Goal: Task Accomplishment & Management: Use online tool/utility

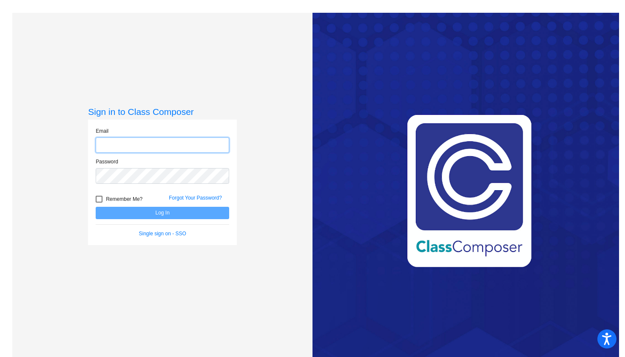
click at [186, 145] on input "email" at bounding box center [162, 145] width 133 height 16
click at [222, 147] on input "email" at bounding box center [162, 145] width 133 height 16
click at [218, 146] on input "email" at bounding box center [162, 145] width 133 height 16
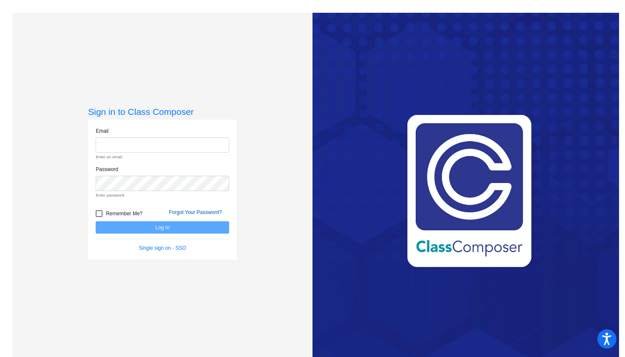
click at [197, 209] on link "Forgot Your Password?" at bounding box center [195, 212] width 53 height 6
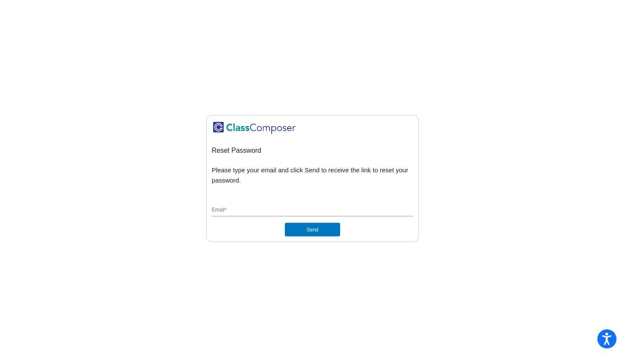
click at [320, 227] on button "Send" at bounding box center [312, 230] width 55 height 14
click at [284, 216] on div "Email *" at bounding box center [312, 211] width 201 height 23
click at [281, 209] on input "Email *" at bounding box center [312, 211] width 201 height 8
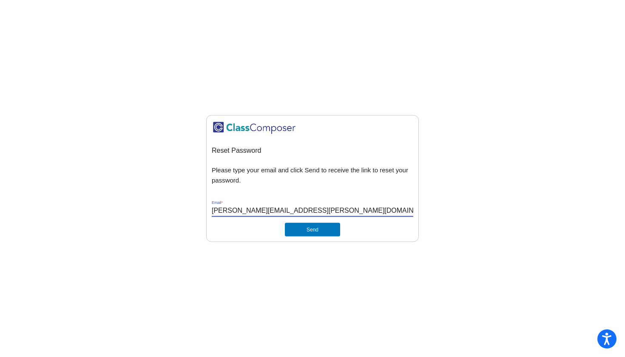
click at [328, 230] on button "Send" at bounding box center [312, 230] width 55 height 14
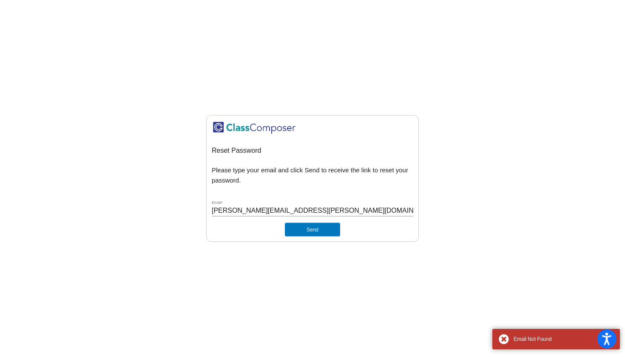
click at [326, 204] on div "villarreal.rebecca@pcr3schools.org Email *" at bounding box center [312, 208] width 201 height 16
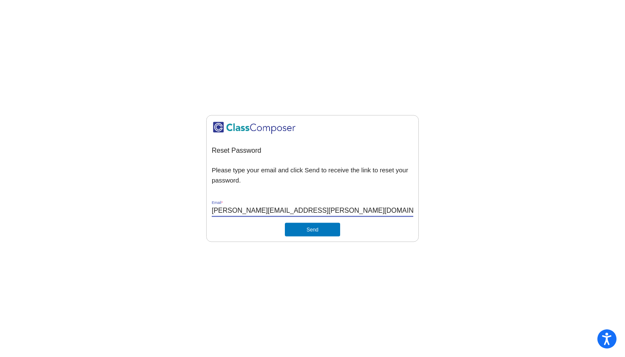
click at [324, 210] on input "villarreal.rebecca@pcr3schools.org" at bounding box center [312, 211] width 201 height 8
type input "[EMAIL_ADDRESS][DOMAIN_NAME]"
click at [313, 230] on button "Send" at bounding box center [312, 230] width 55 height 14
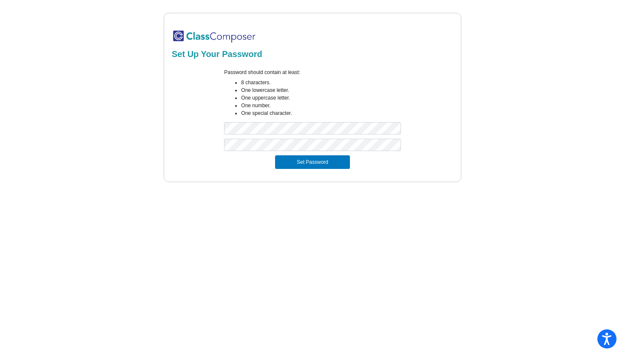
click at [338, 259] on mat-sidenav-content "Set Up Your Password Password should contain at least: 8 characters. One lowerc…" at bounding box center [312, 178] width 625 height 357
click at [317, 163] on button "Set Password" at bounding box center [312, 162] width 75 height 14
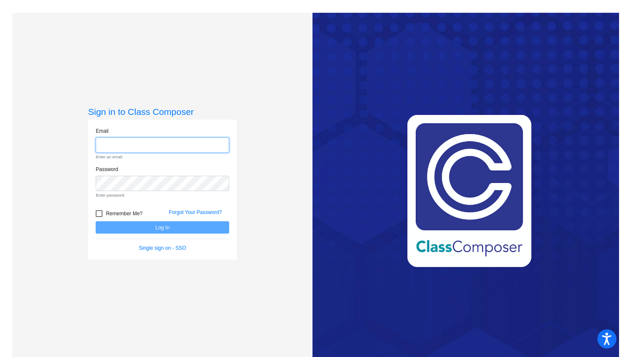
type input "[EMAIL_ADDRESS][DOMAIN_NAME]"
click at [161, 221] on button "Log In" at bounding box center [162, 227] width 133 height 12
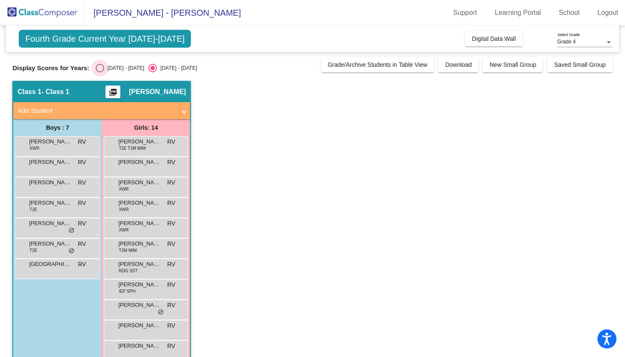
click at [100, 70] on div "Select an option" at bounding box center [100, 68] width 9 height 9
click at [100, 72] on input "[DATE] - [DATE]" at bounding box center [99, 72] width 0 height 0
radio input "true"
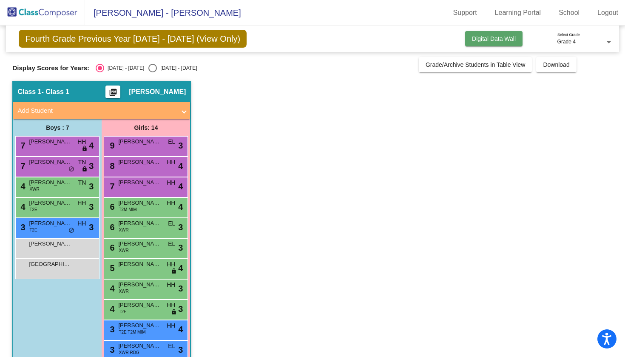
click at [475, 38] on span "Digital Data Wall" at bounding box center [494, 38] width 44 height 7
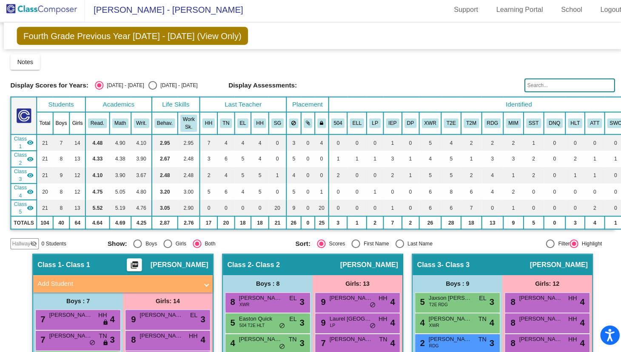
scroll to position [0, 1]
click at [206, 122] on button "HH" at bounding box center [207, 124] width 12 height 9
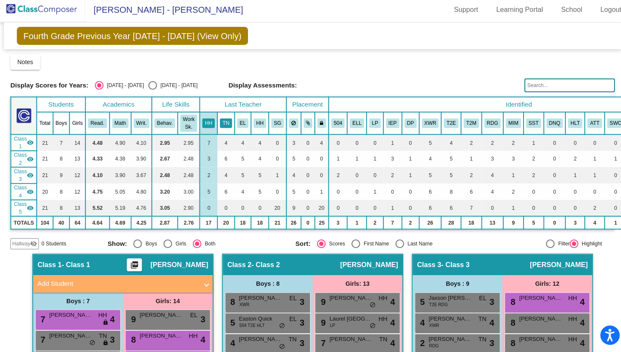
click at [223, 122] on button "TN" at bounding box center [224, 124] width 12 height 9
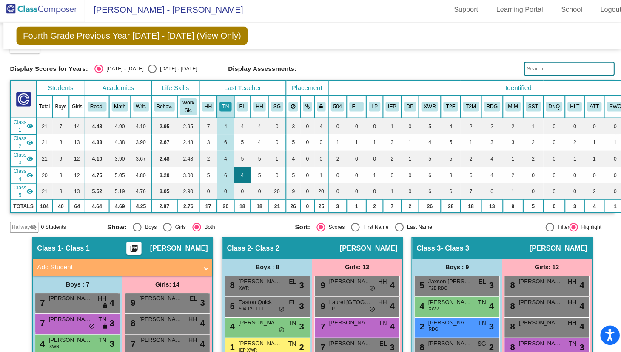
scroll to position [16, 2]
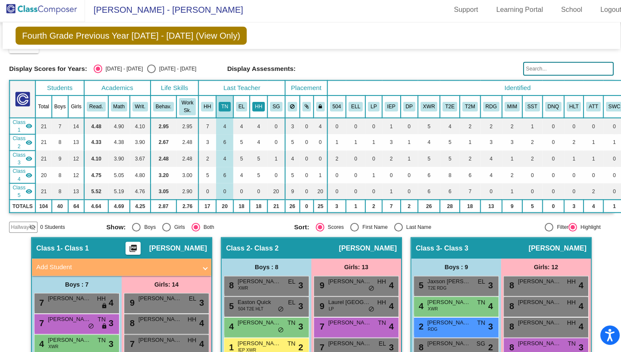
click at [256, 104] on button "HH" at bounding box center [256, 108] width 12 height 9
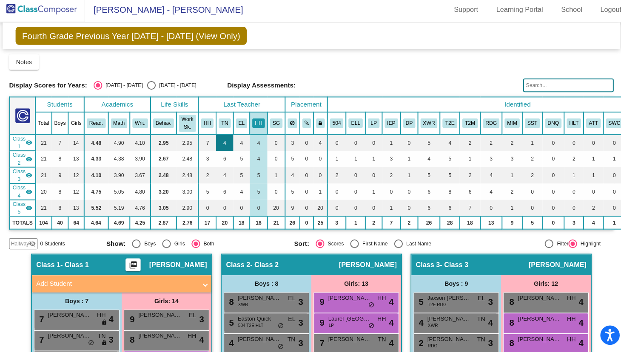
scroll to position [0, 2]
click at [272, 122] on button "SG" at bounding box center [273, 124] width 12 height 9
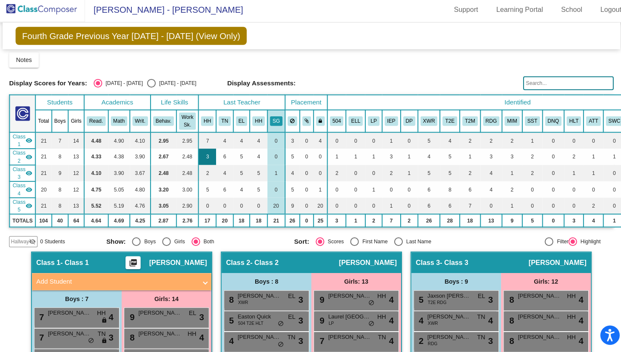
scroll to position [1, 2]
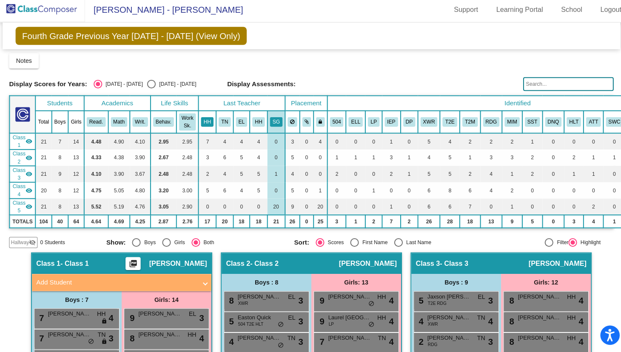
click at [205, 120] on button "HH" at bounding box center [205, 123] width 12 height 9
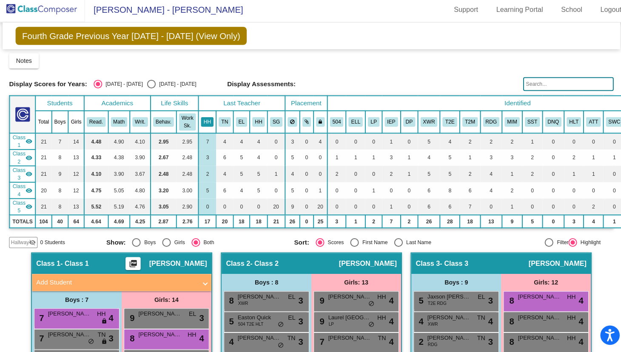
click at [207, 119] on button "HH" at bounding box center [205, 123] width 12 height 9
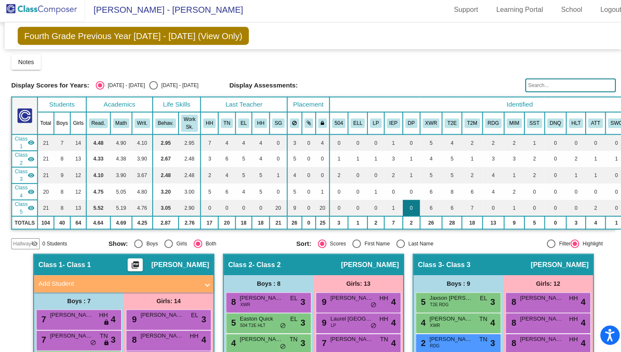
scroll to position [0, 0]
click at [148, 83] on div "Select an option" at bounding box center [152, 87] width 9 height 9
click at [152, 92] on input "[DATE] - [DATE]" at bounding box center [152, 92] width 0 height 0
radio input "true"
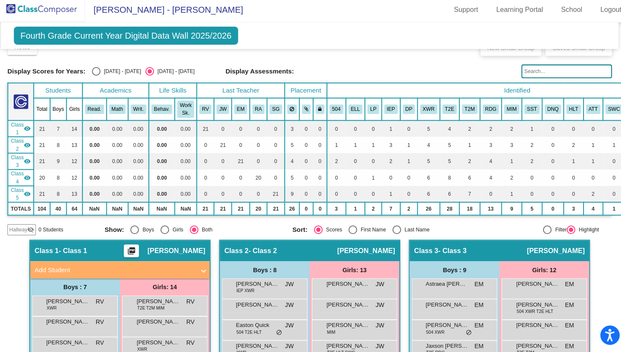
scroll to position [11, 4]
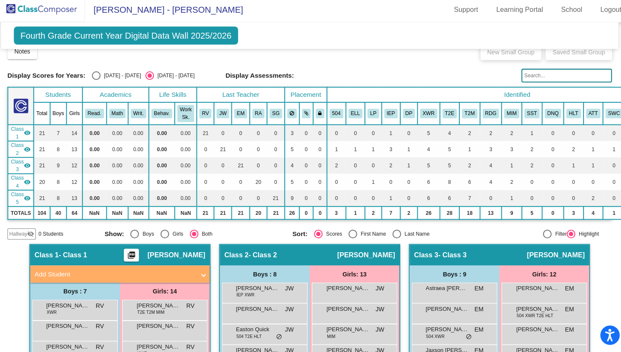
click at [93, 75] on div "Select an option" at bounding box center [96, 78] width 9 height 9
click at [96, 82] on input "[DATE] - [DATE]" at bounding box center [96, 82] width 0 height 0
radio input "true"
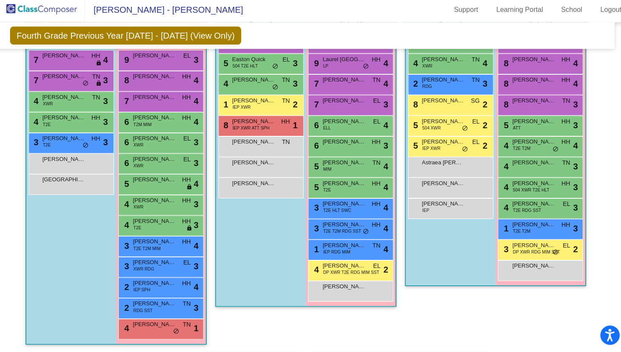
scroll to position [255, 8]
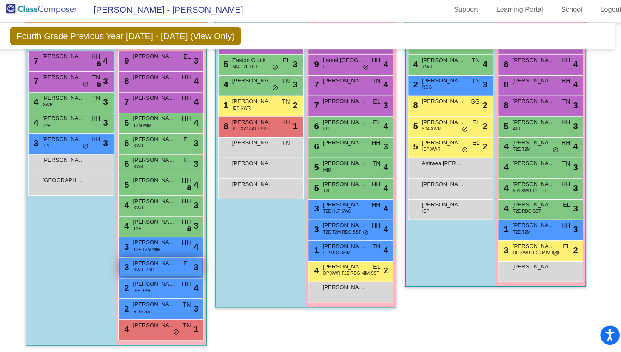
click at [133, 267] on span "XWR RDG" at bounding box center [143, 270] width 20 height 6
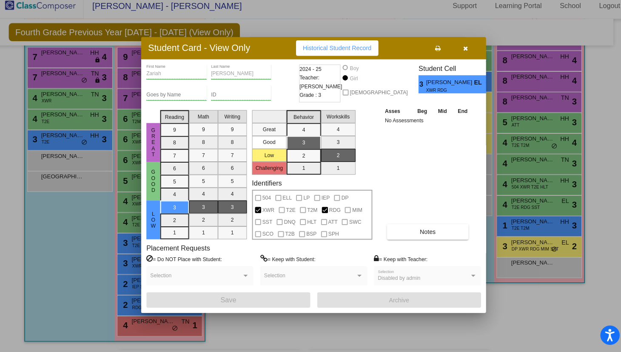
click at [458, 49] on icon "button" at bounding box center [460, 51] width 5 height 6
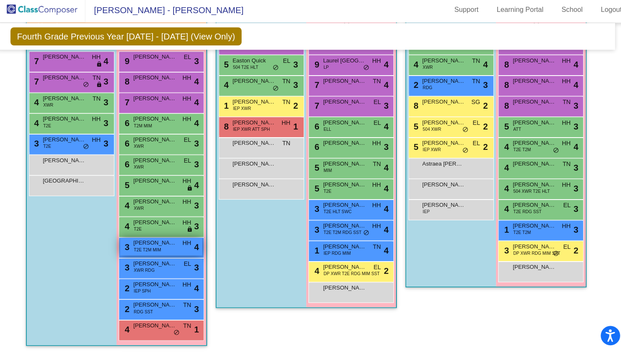
click at [148, 246] on span "T2E T2M MIM" at bounding box center [146, 249] width 27 height 6
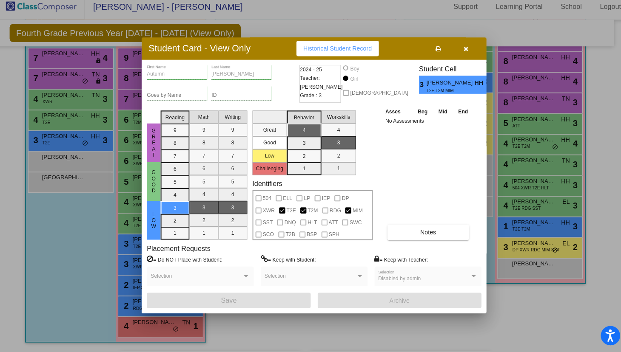
click at [45, 256] on div at bounding box center [310, 176] width 621 height 352
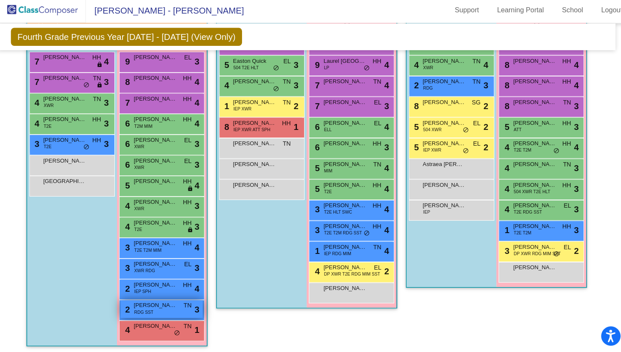
click at [146, 307] on span "RDG SST" at bounding box center [142, 310] width 19 height 6
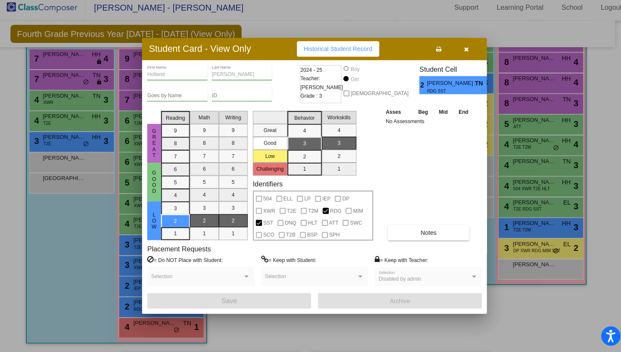
click at [70, 275] on div at bounding box center [310, 176] width 621 height 352
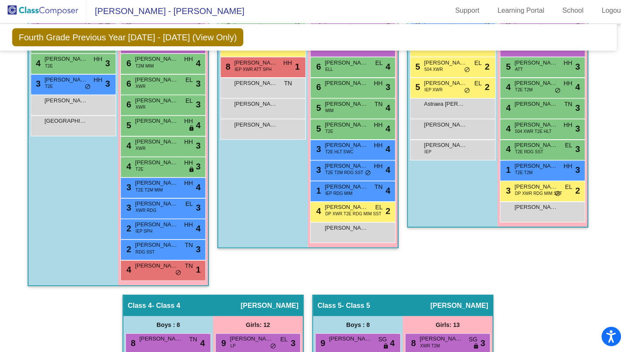
scroll to position [316, 7]
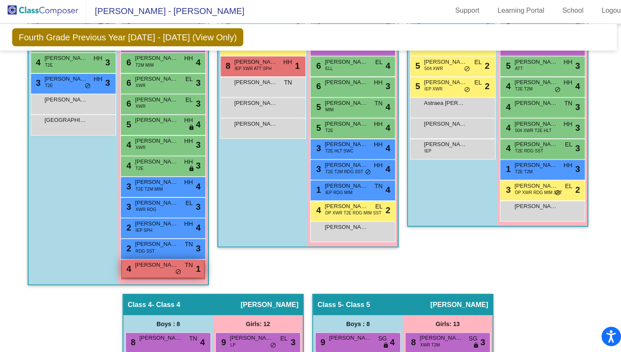
click at [133, 262] on span "[PERSON_NAME]" at bounding box center [154, 263] width 43 height 9
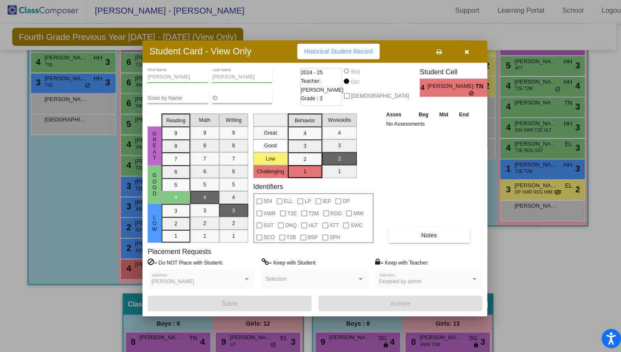
scroll to position [0, 0]
click at [460, 52] on icon "button" at bounding box center [460, 51] width 5 height 6
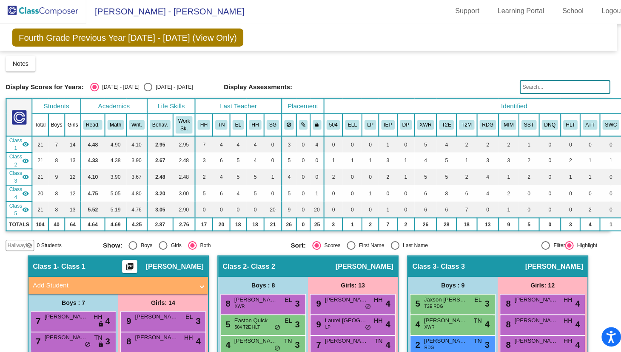
scroll to position [0, 7]
